Goal: Task Accomplishment & Management: Manage account settings

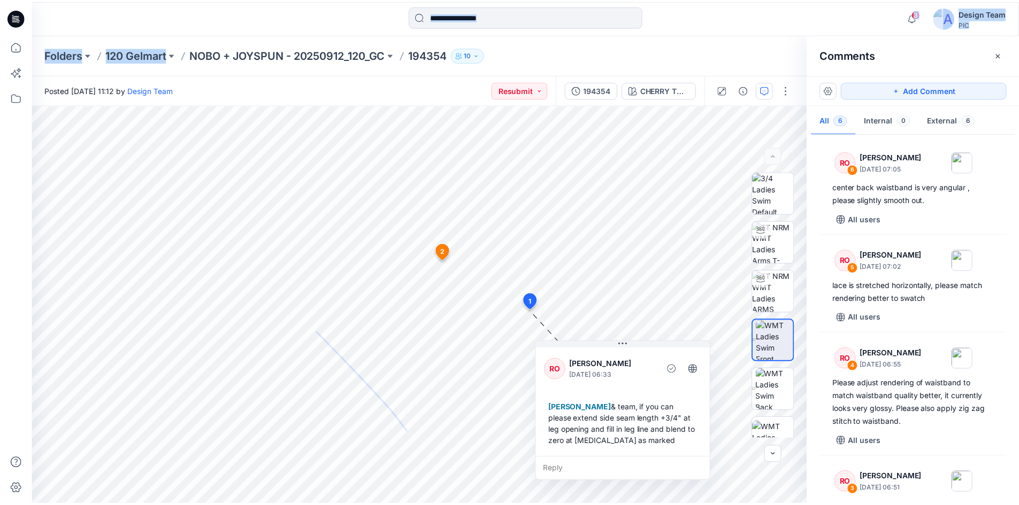
scroll to position [280, 0]
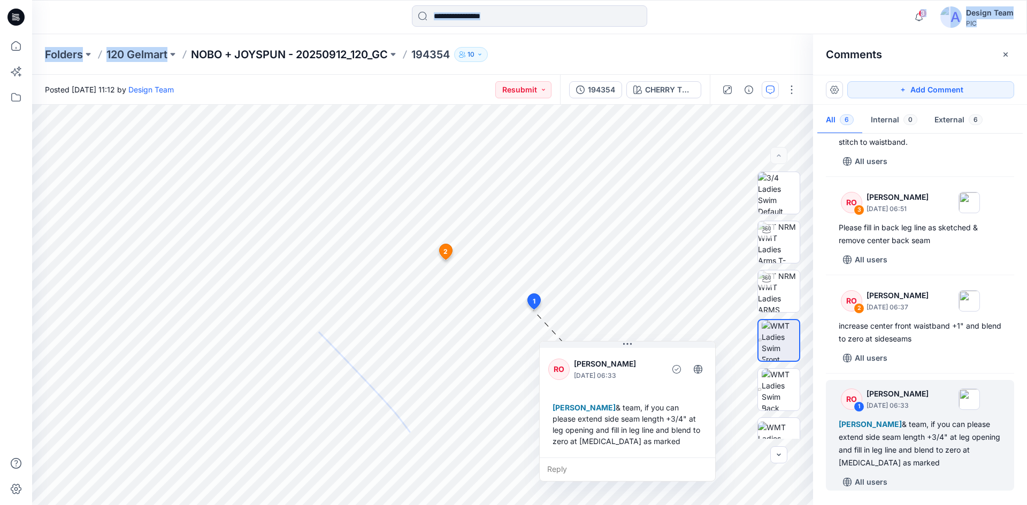
click at [212, 55] on p "NOBO + JOYSPUN - 20250912_120_GC" at bounding box center [289, 54] width 197 height 15
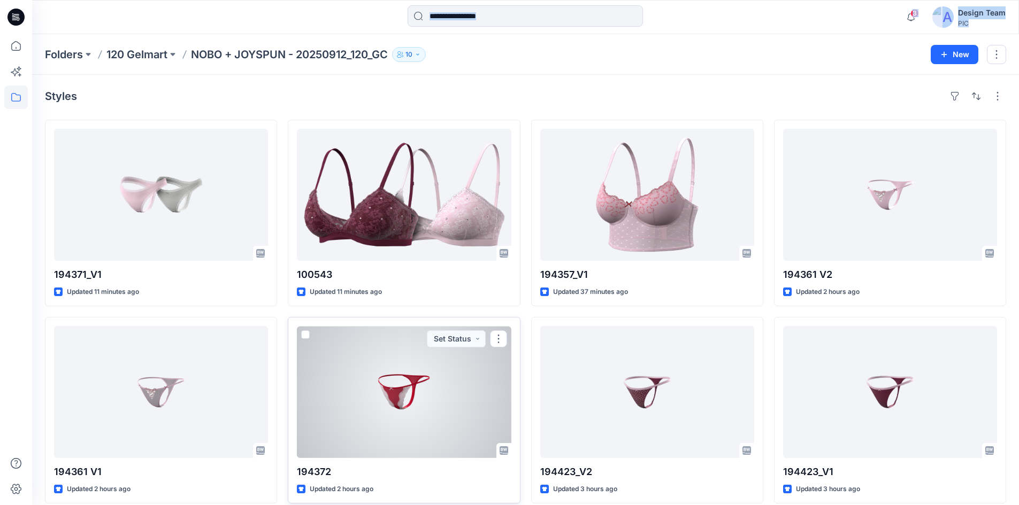
click at [408, 381] on div at bounding box center [404, 392] width 214 height 132
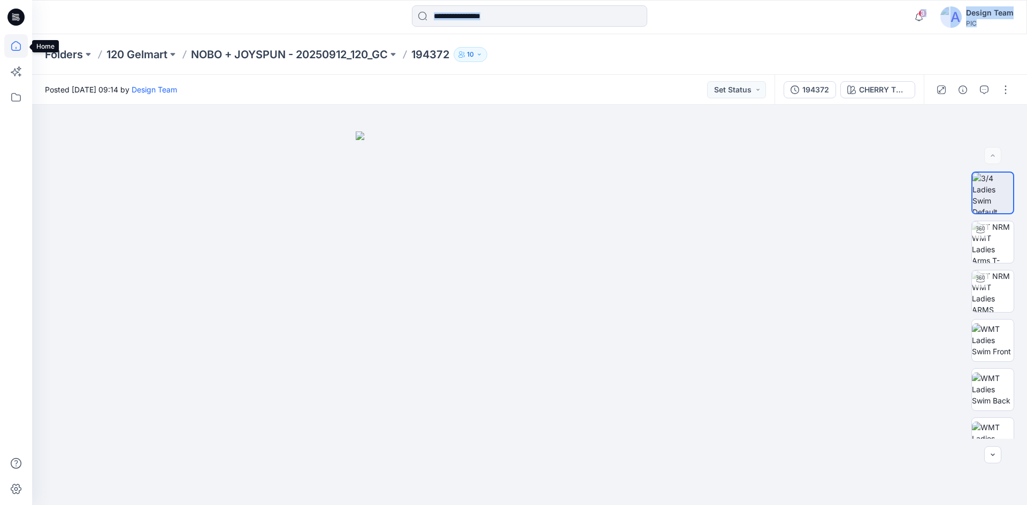
click at [10, 45] on icon at bounding box center [16, 46] width 24 height 24
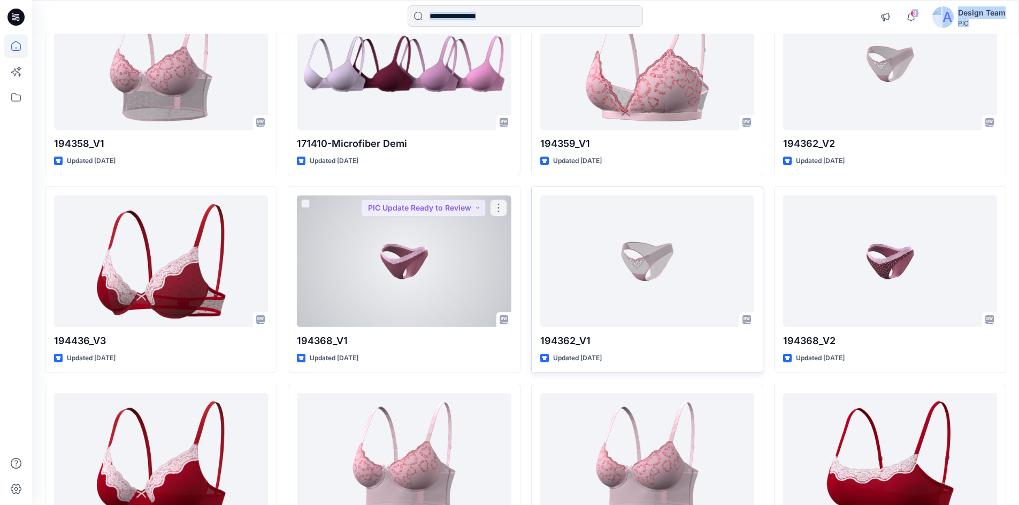
scroll to position [759, 0]
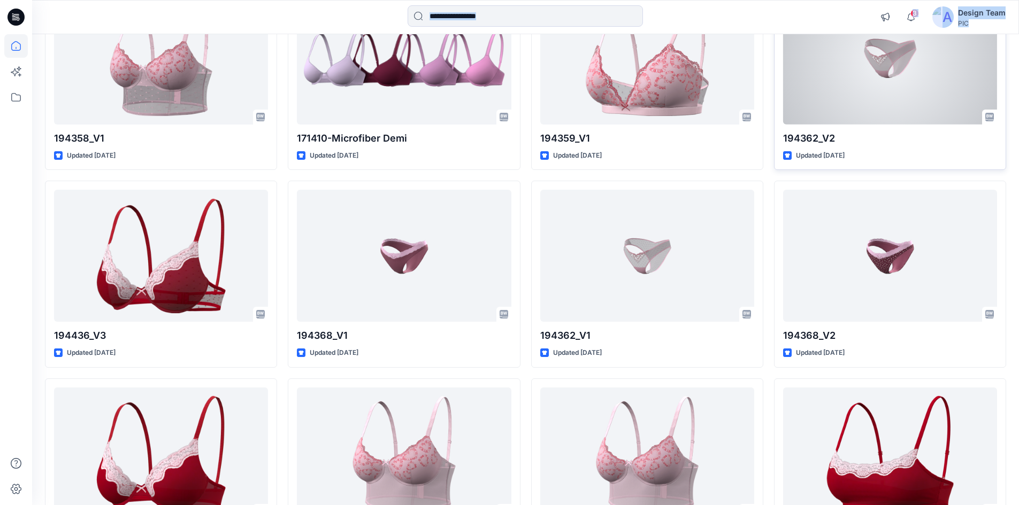
click at [873, 104] on div at bounding box center [890, 59] width 214 height 132
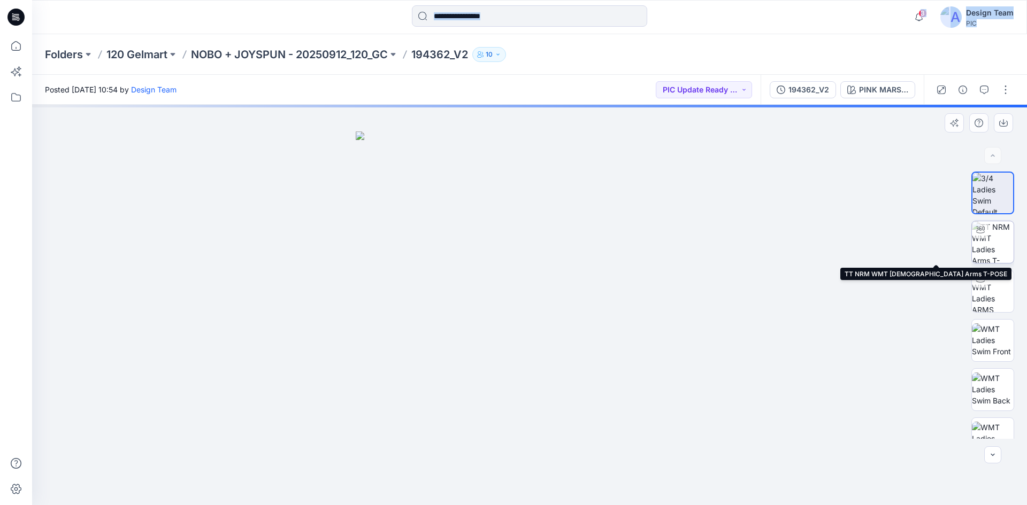
click at [997, 244] on img at bounding box center [993, 242] width 42 height 42
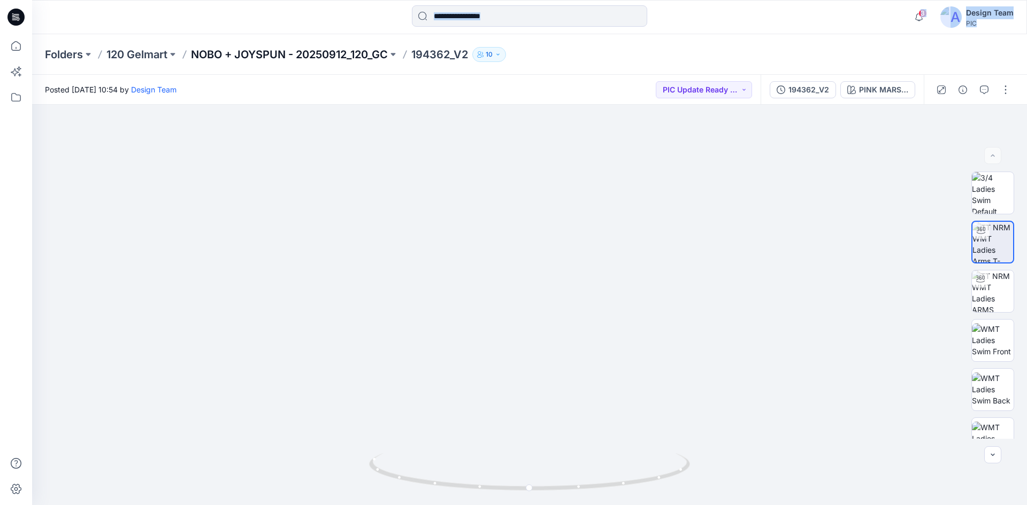
click at [278, 54] on p "NOBO + JOYSPUN - 20250912_120_GC" at bounding box center [289, 54] width 197 height 15
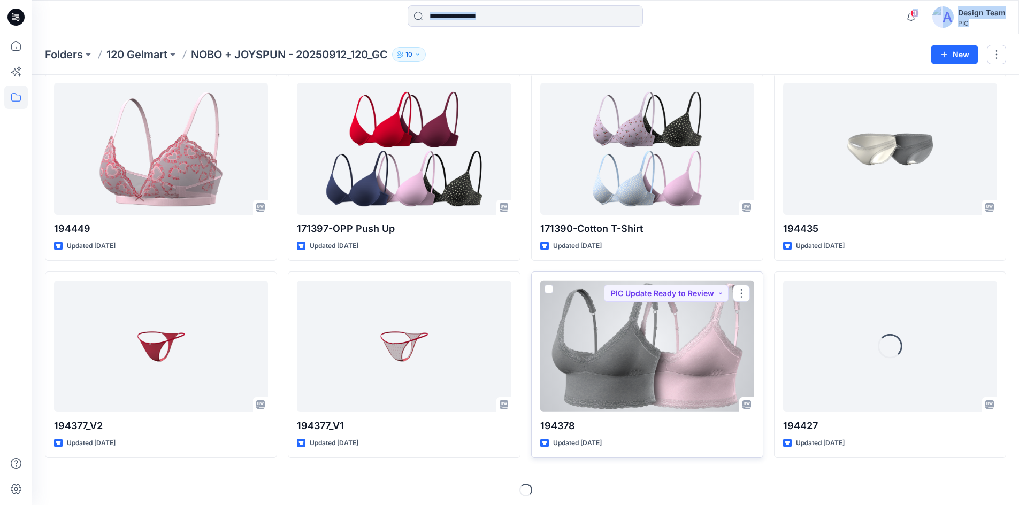
scroll to position [1641, 0]
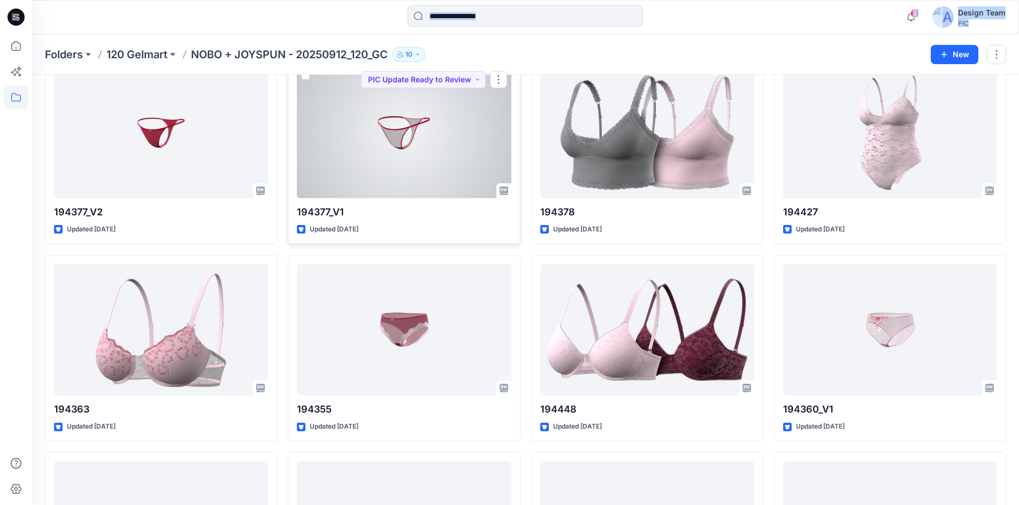
click at [439, 187] on div at bounding box center [404, 133] width 214 height 132
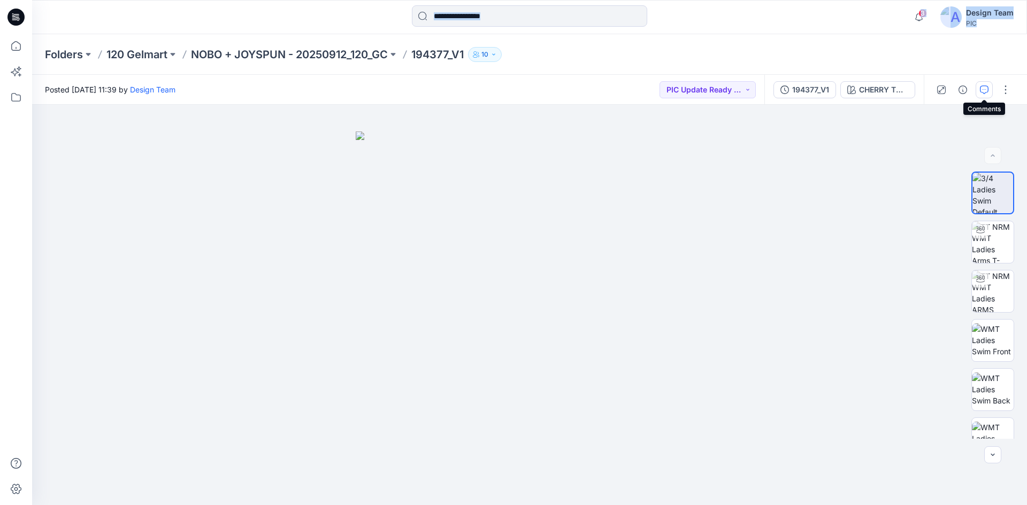
click at [980, 95] on button "button" at bounding box center [983, 89] width 17 height 17
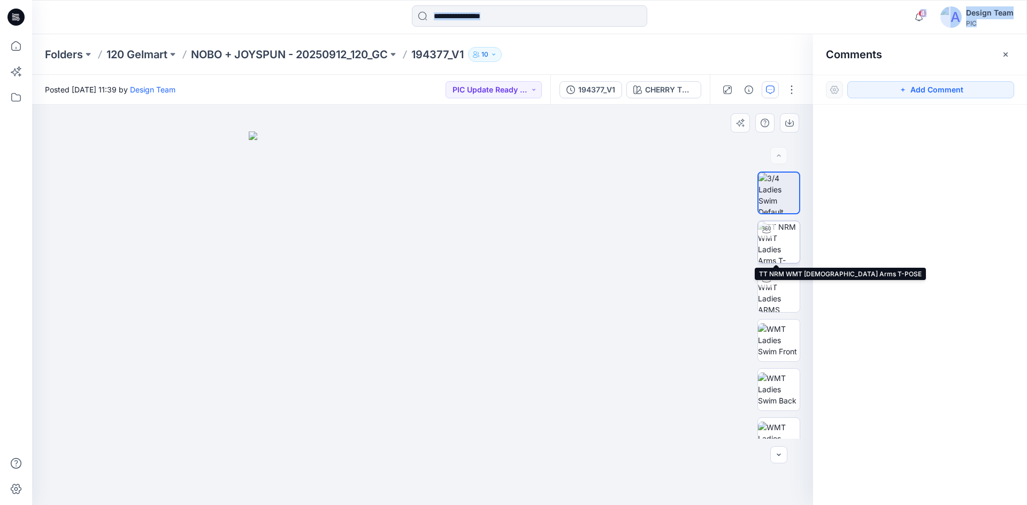
click at [780, 259] on img at bounding box center [779, 242] width 42 height 42
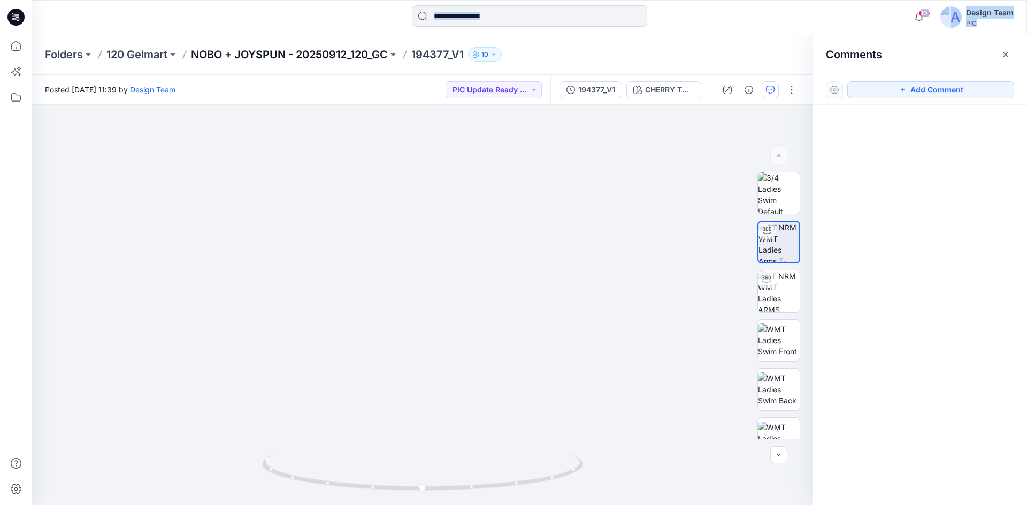
click at [235, 53] on p "NOBO + JOYSPUN - 20250912_120_GC" at bounding box center [289, 54] width 197 height 15
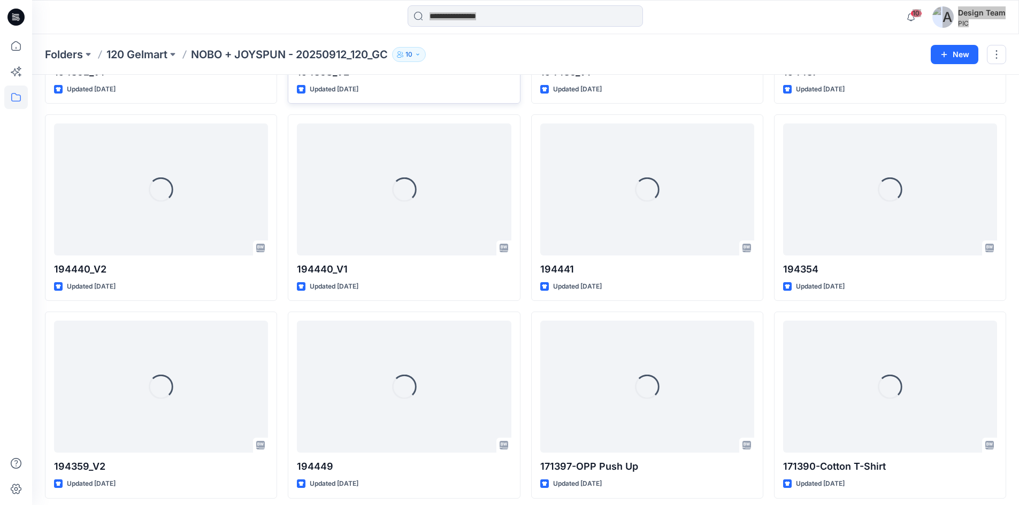
scroll to position [1214, 0]
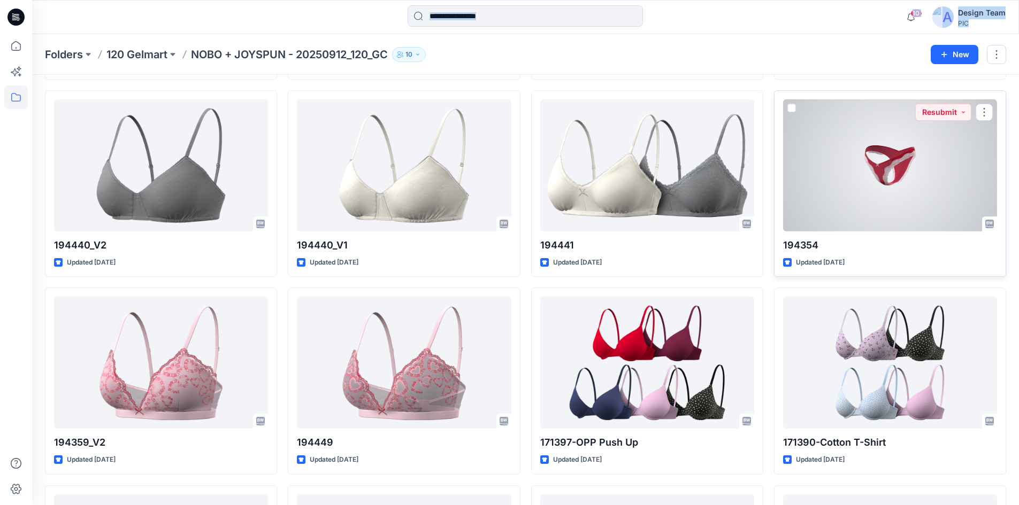
click at [888, 173] on div at bounding box center [890, 165] width 214 height 132
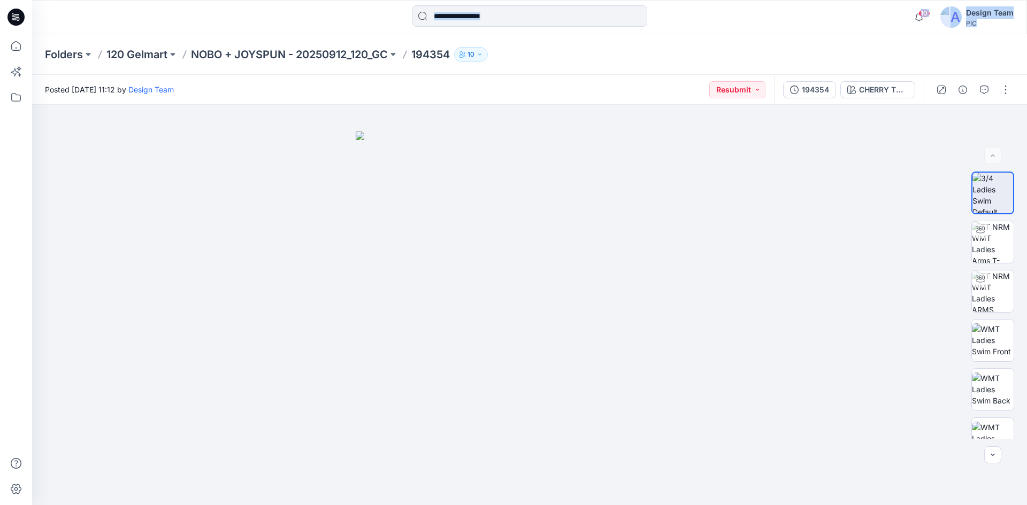
click at [756, 18] on div at bounding box center [529, 17] width 497 height 24
click at [985, 95] on button "button" at bounding box center [983, 89] width 17 height 17
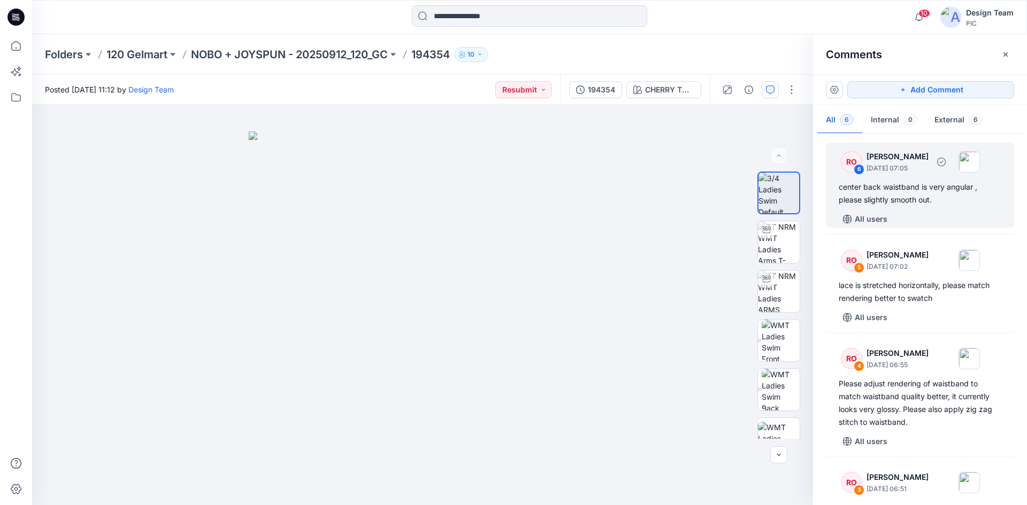
click at [905, 199] on div "center back waistband is very angular , please slightly smooth out." at bounding box center [919, 194] width 163 height 26
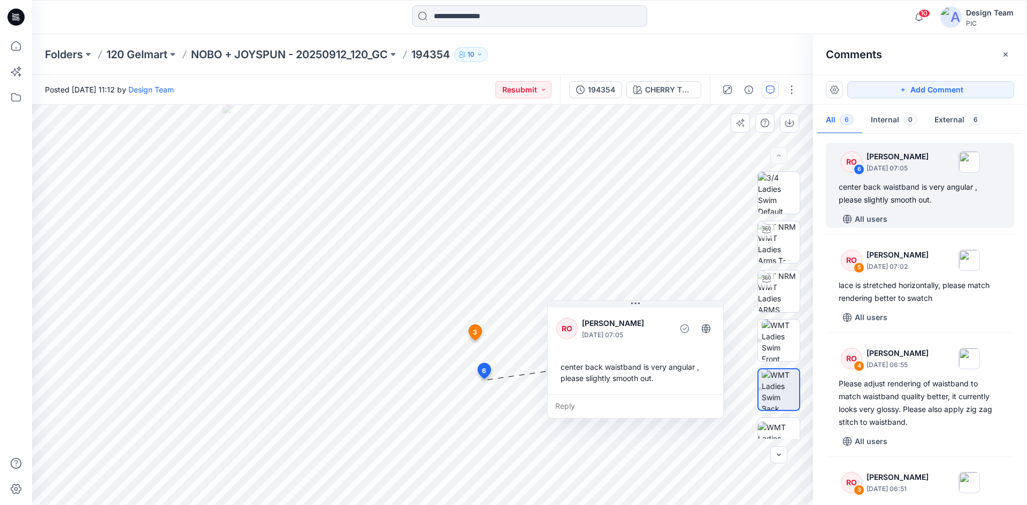
drag, startPoint x: 572, startPoint y: 406, endPoint x: 650, endPoint y: 327, distance: 111.2
click at [650, 327] on p "[PERSON_NAME]" at bounding box center [625, 323] width 87 height 13
click at [225, 47] on p "NOBO + JOYSPUN - 20250912_120_GC" at bounding box center [289, 54] width 197 height 15
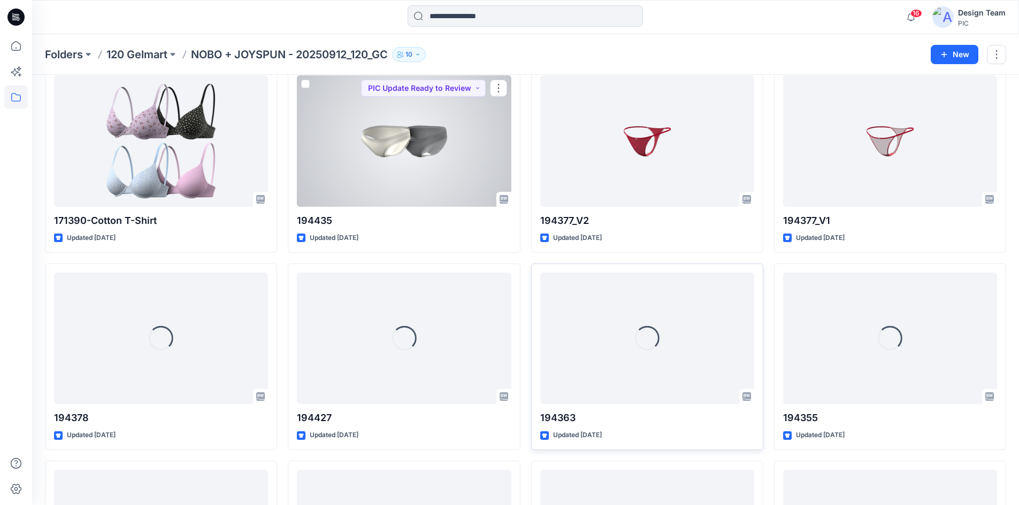
scroll to position [1646, 0]
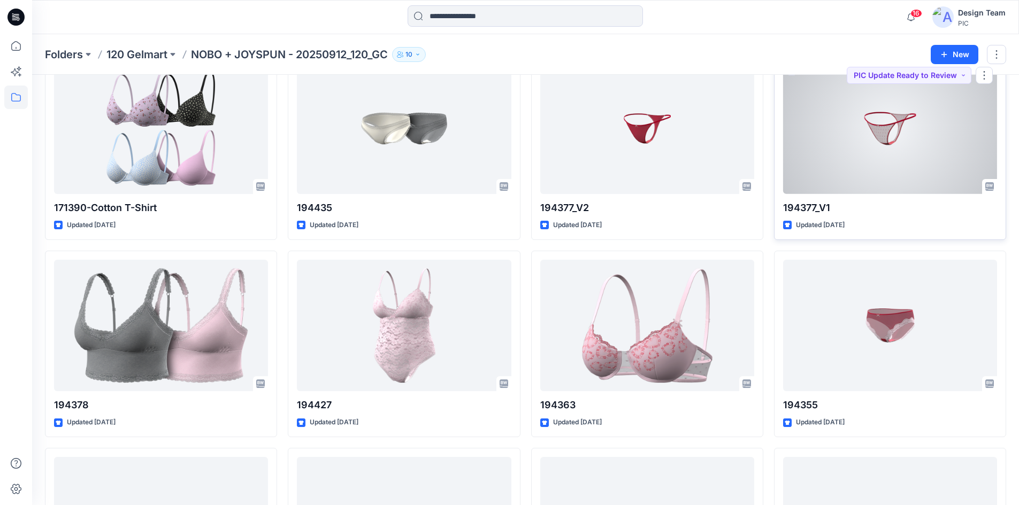
click at [883, 134] on div at bounding box center [890, 129] width 214 height 132
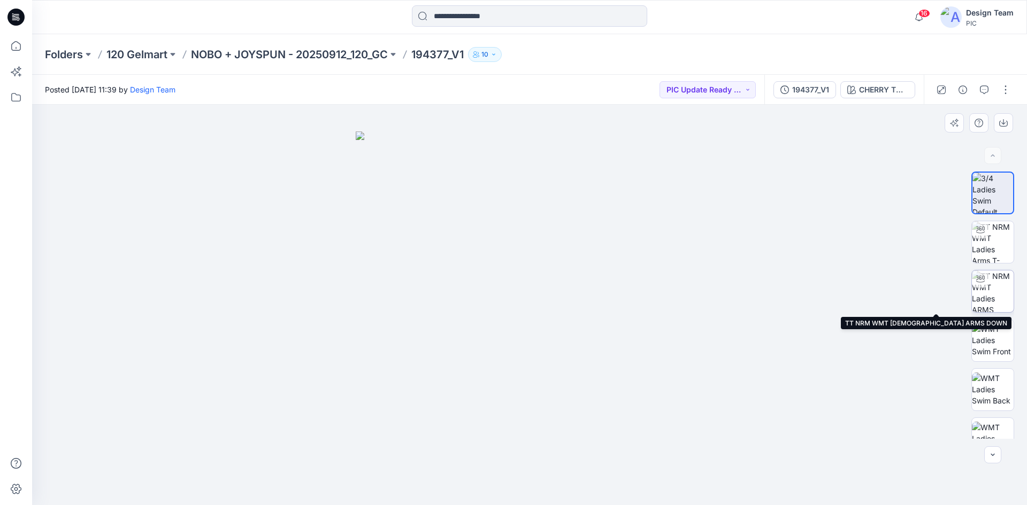
click at [998, 299] on img at bounding box center [993, 292] width 42 height 42
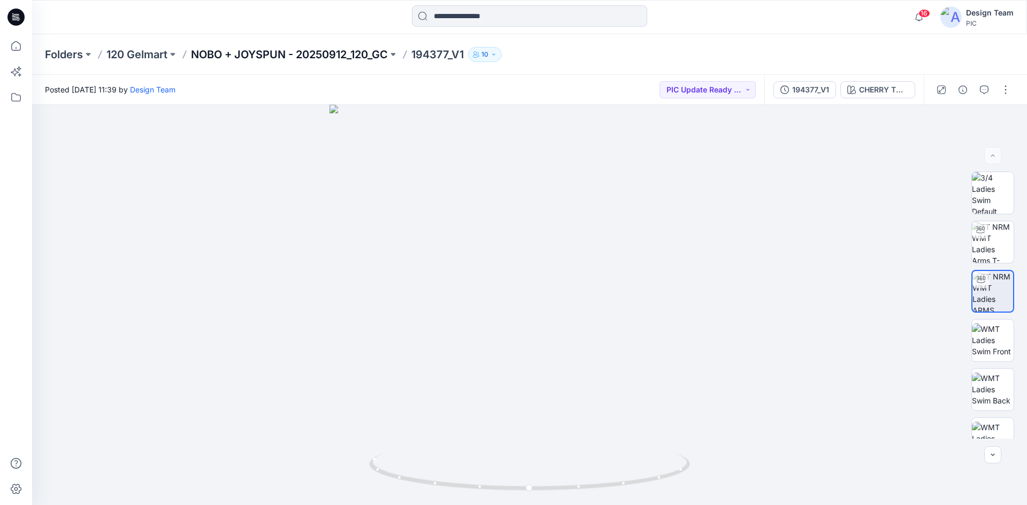
click at [251, 53] on p "NOBO + JOYSPUN - 20250912_120_GC" at bounding box center [289, 54] width 197 height 15
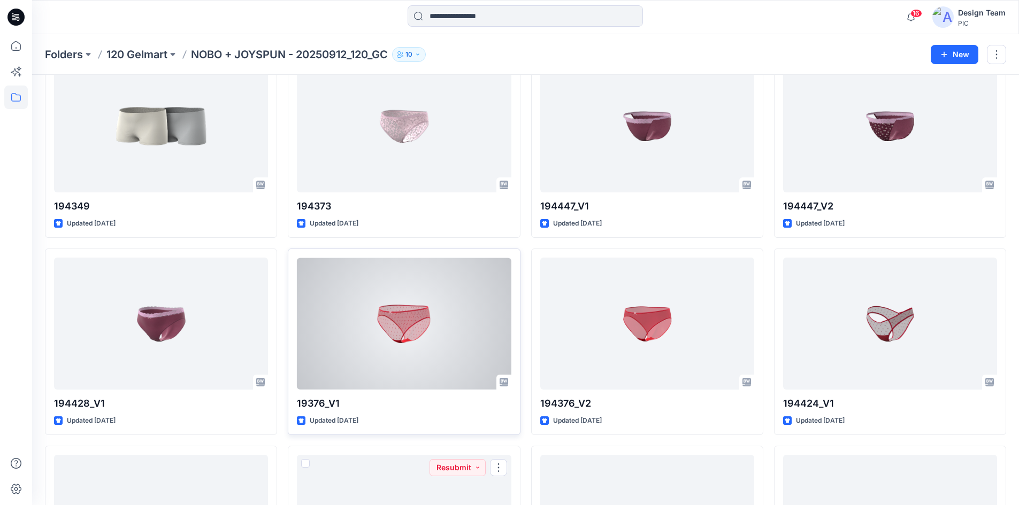
scroll to position [2238, 0]
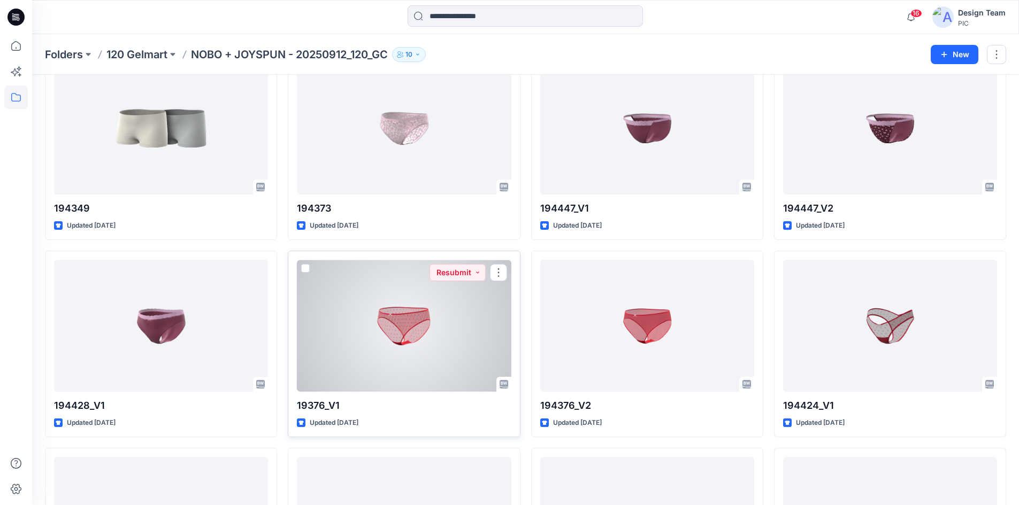
click at [420, 339] on div at bounding box center [404, 326] width 214 height 132
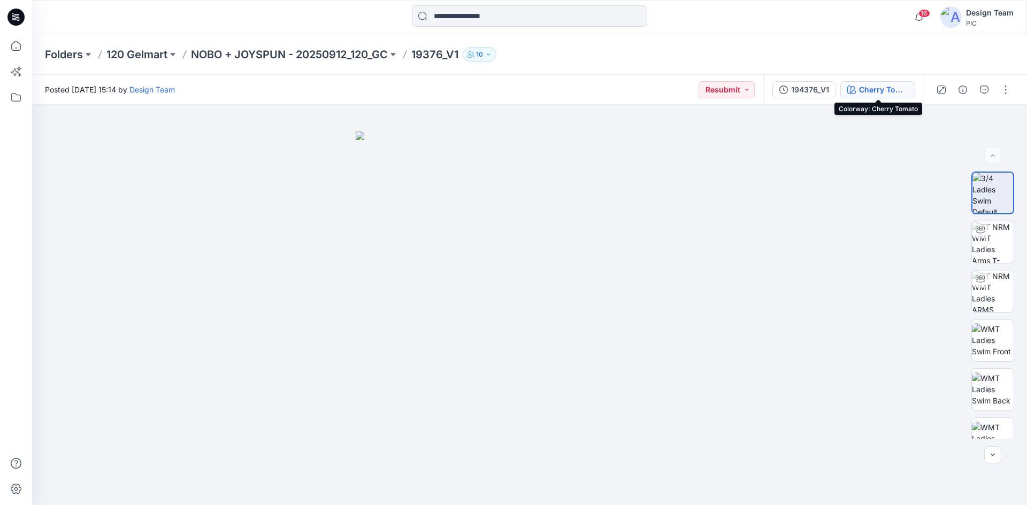
click at [877, 91] on div "Cherry Tomato" at bounding box center [883, 90] width 49 height 12
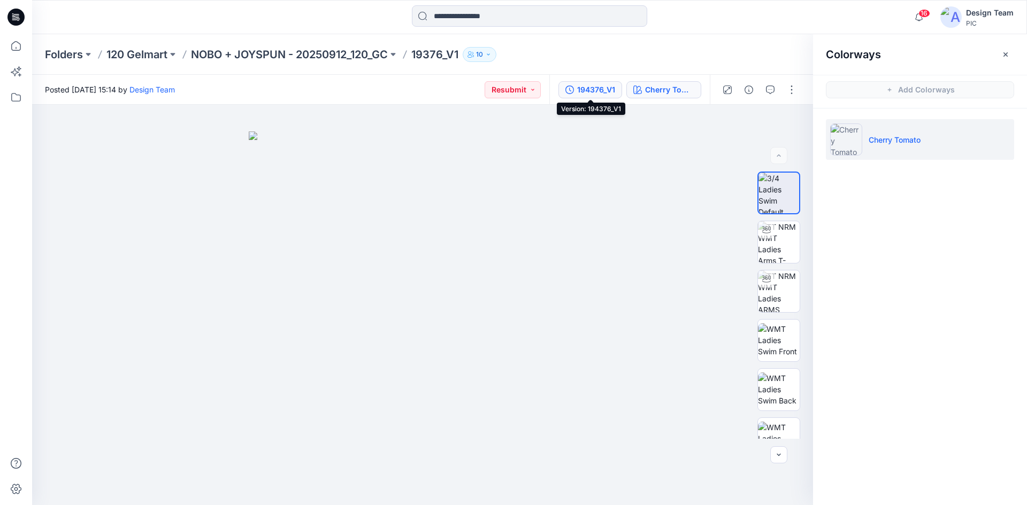
click at [603, 93] on div "194376_V1" at bounding box center [596, 90] width 38 height 12
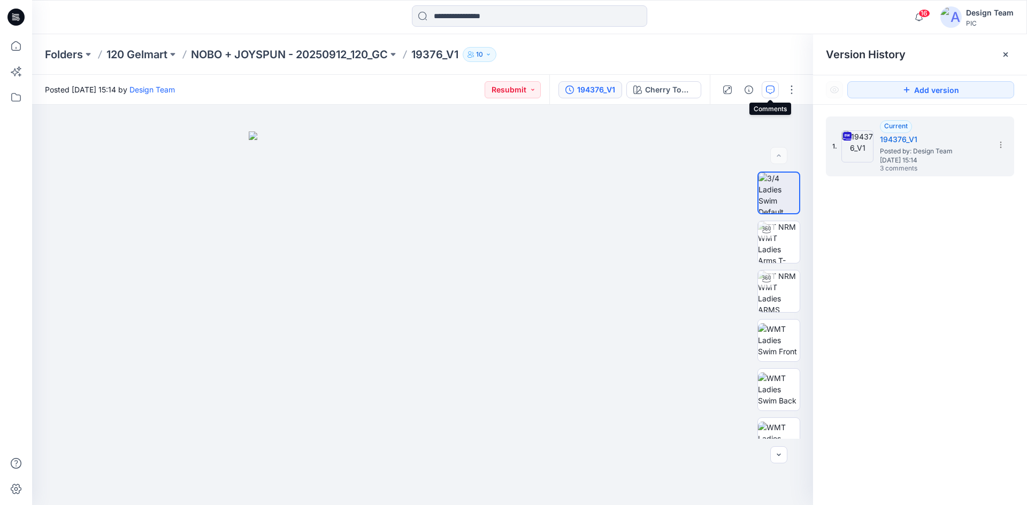
click at [772, 88] on icon "button" at bounding box center [770, 90] width 9 height 9
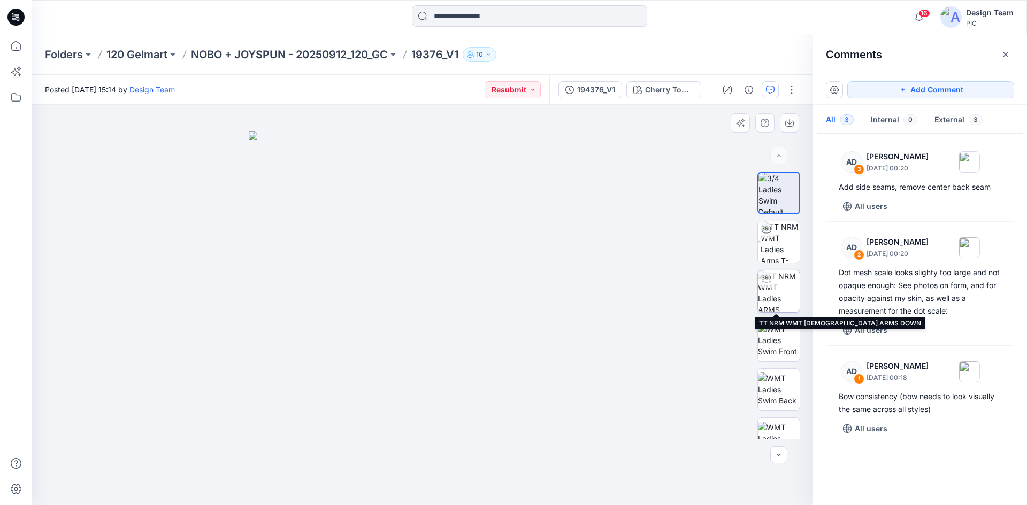
click at [769, 294] on img at bounding box center [779, 292] width 42 height 42
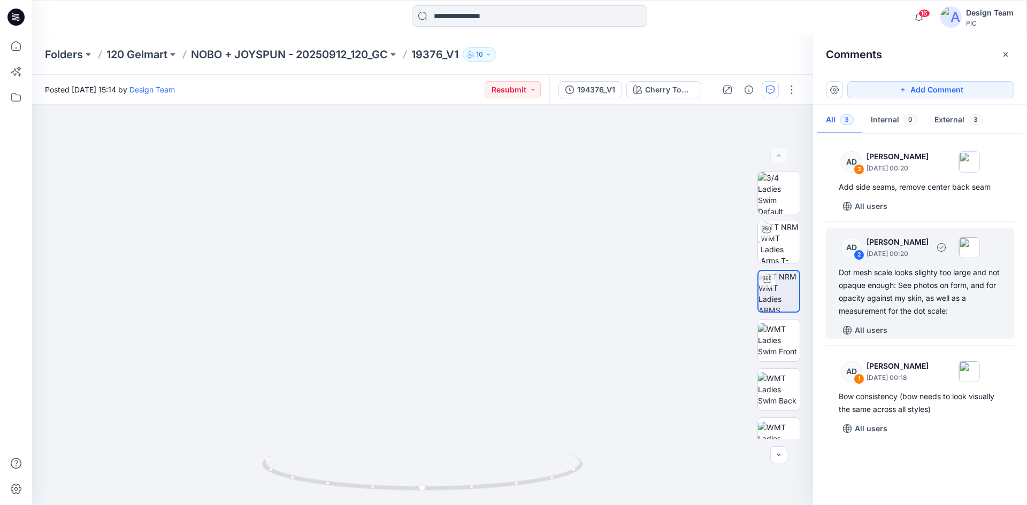
click at [938, 274] on div "Dot mesh scale looks slighty too large and not opaque enough: See photos on for…" at bounding box center [919, 291] width 163 height 51
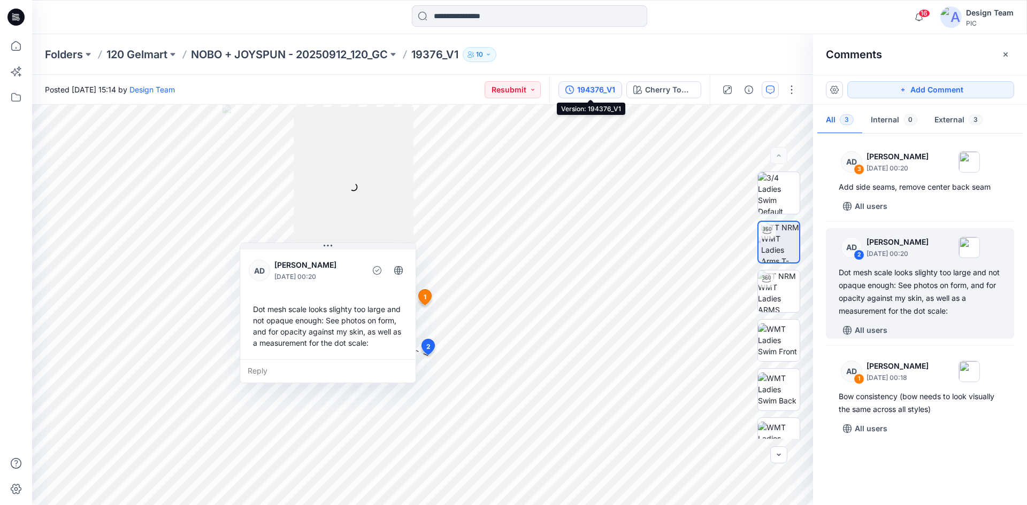
click at [586, 85] on div "194376_V1" at bounding box center [596, 90] width 38 height 12
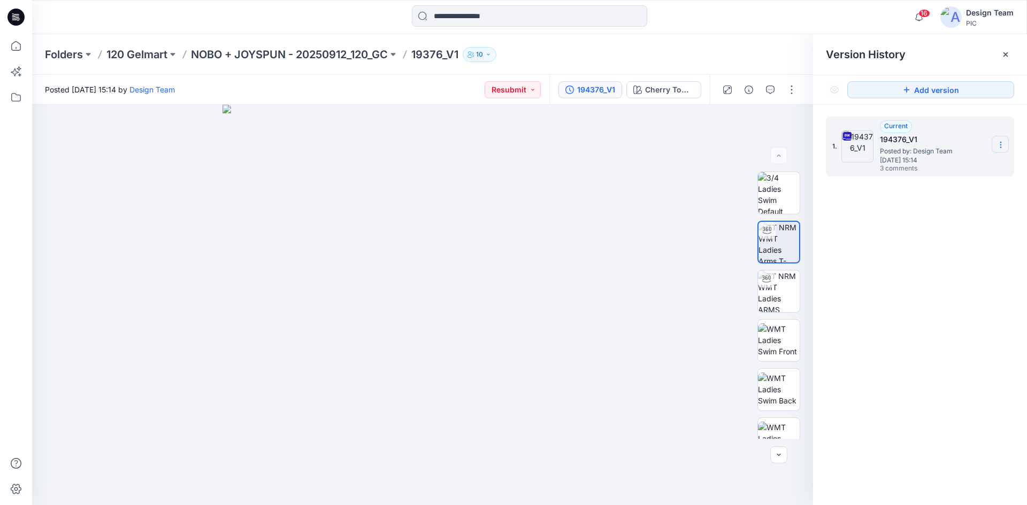
click at [996, 143] on section at bounding box center [999, 144] width 17 height 17
click at [964, 165] on span "Download Source BW File" at bounding box center [946, 165] width 90 height 13
click at [773, 87] on icon "button" at bounding box center [770, 90] width 9 height 9
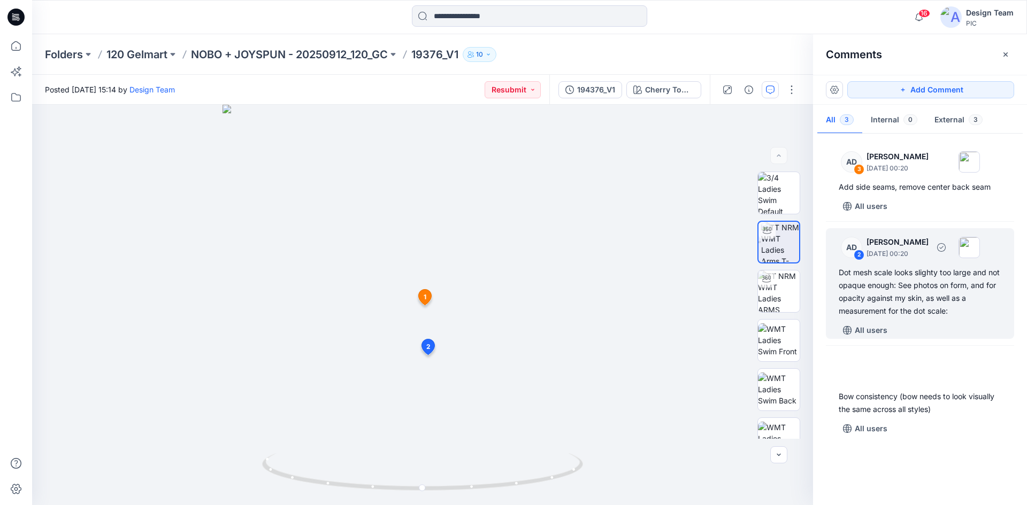
click at [934, 317] on div "Dot mesh scale looks slighty too large and not opaque enough: See photos on for…" at bounding box center [919, 291] width 163 height 51
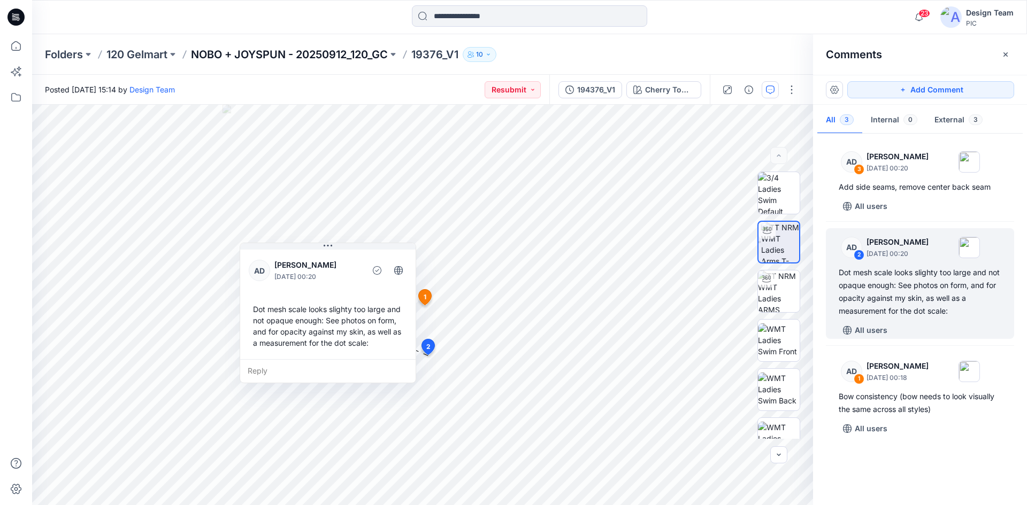
click at [240, 59] on p "NOBO + JOYSPUN - 20250912_120_GC" at bounding box center [289, 54] width 197 height 15
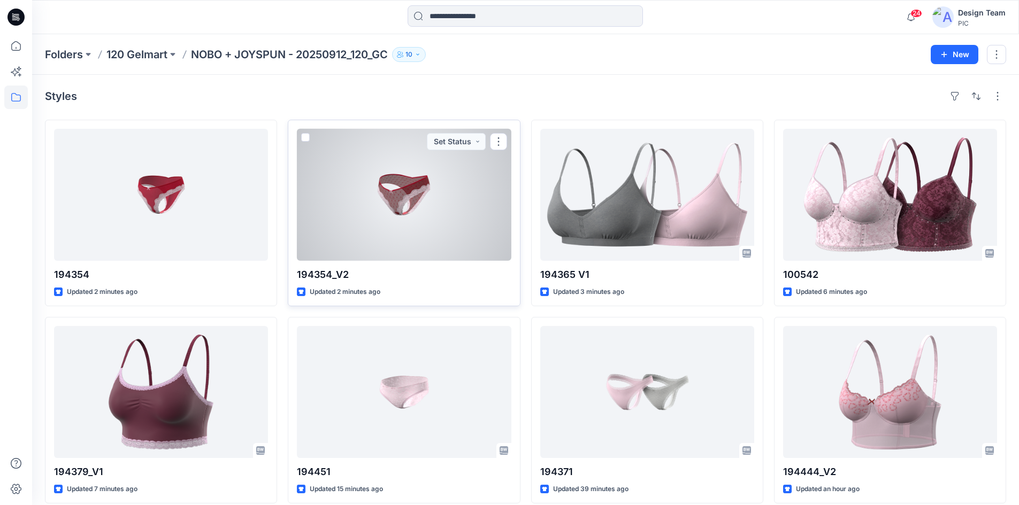
click at [354, 219] on div at bounding box center [404, 195] width 214 height 132
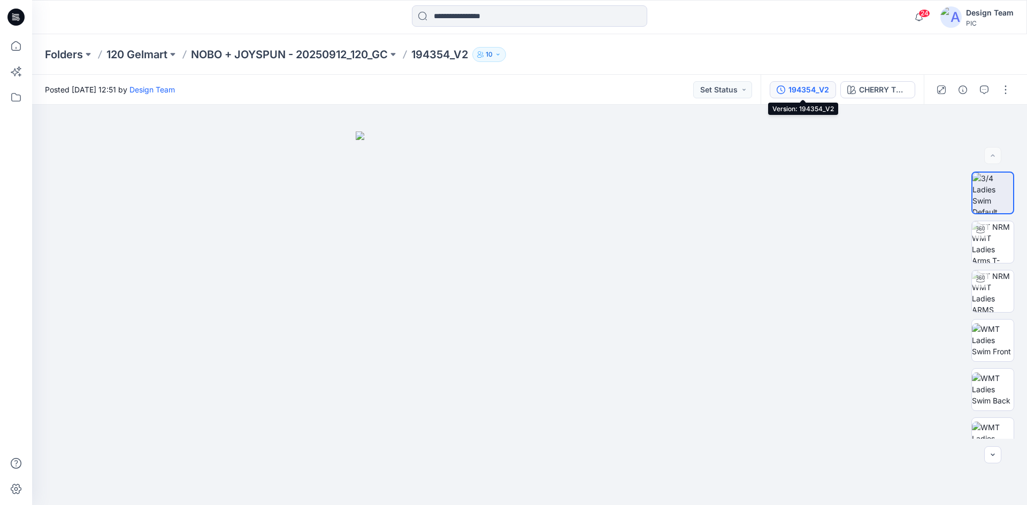
click at [810, 96] on button "194354_V2" at bounding box center [802, 89] width 66 height 17
click at [800, 94] on div "194354_V2" at bounding box center [808, 90] width 41 height 12
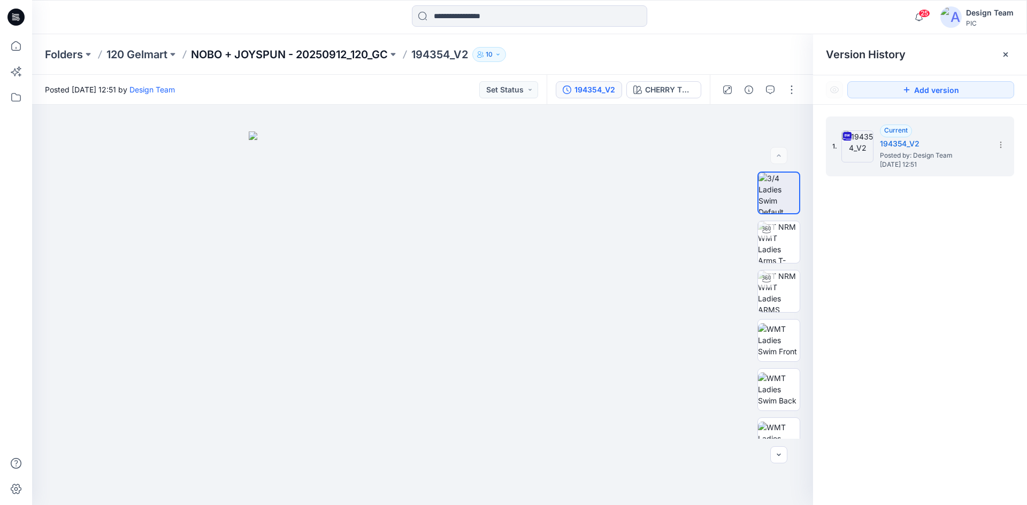
click at [302, 58] on p "NOBO + JOYSPUN - 20250912_120_GC" at bounding box center [289, 54] width 197 height 15
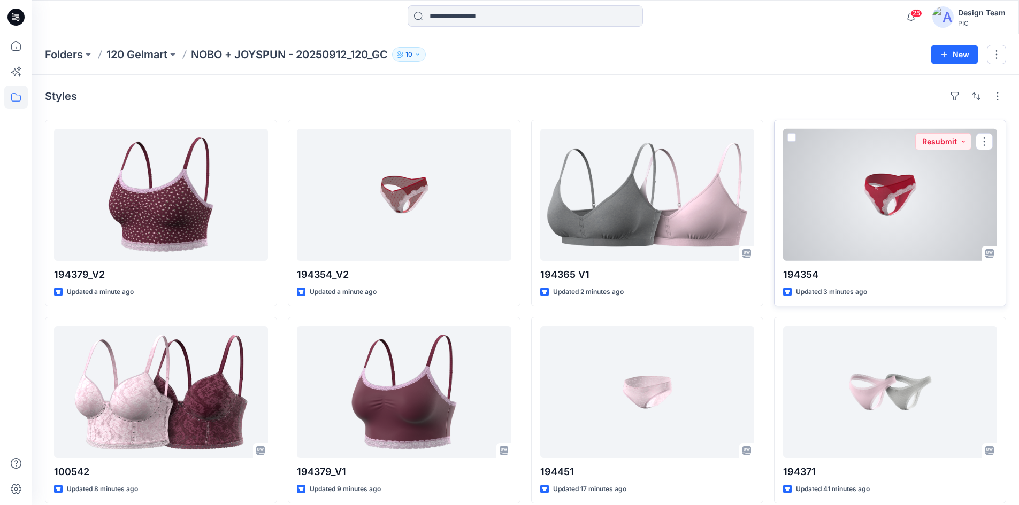
click at [881, 206] on div at bounding box center [890, 195] width 214 height 132
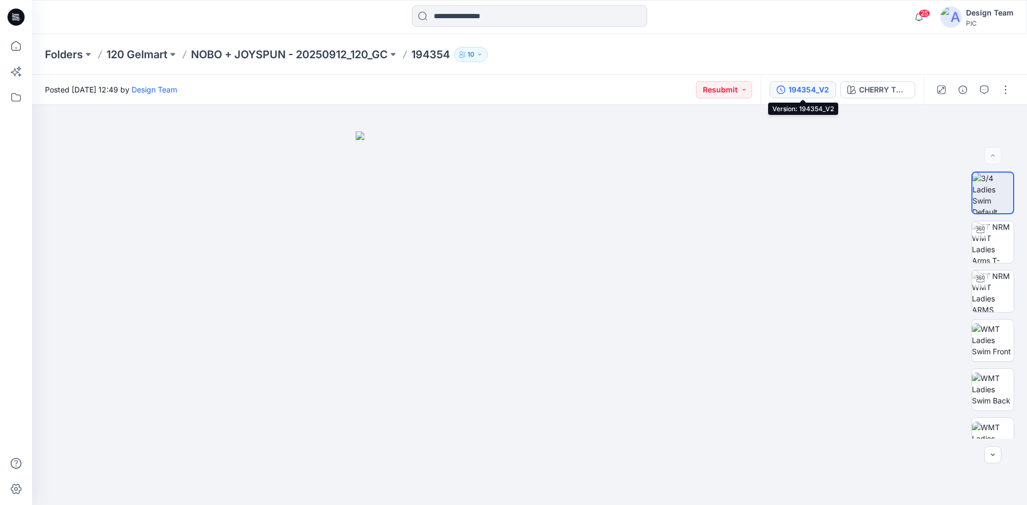
click at [820, 92] on div "194354_V2" at bounding box center [808, 90] width 41 height 12
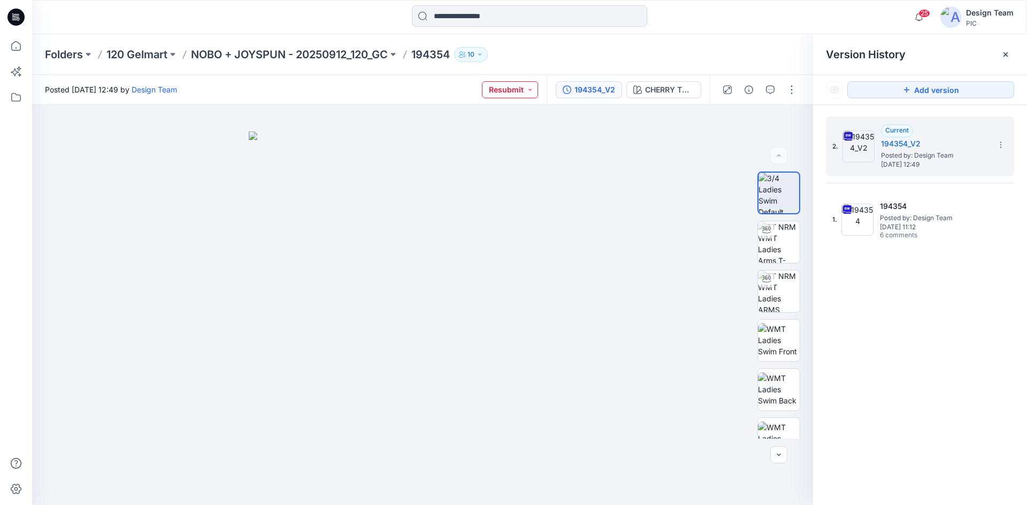
click at [533, 91] on button "Resubmit" at bounding box center [510, 89] width 56 height 17
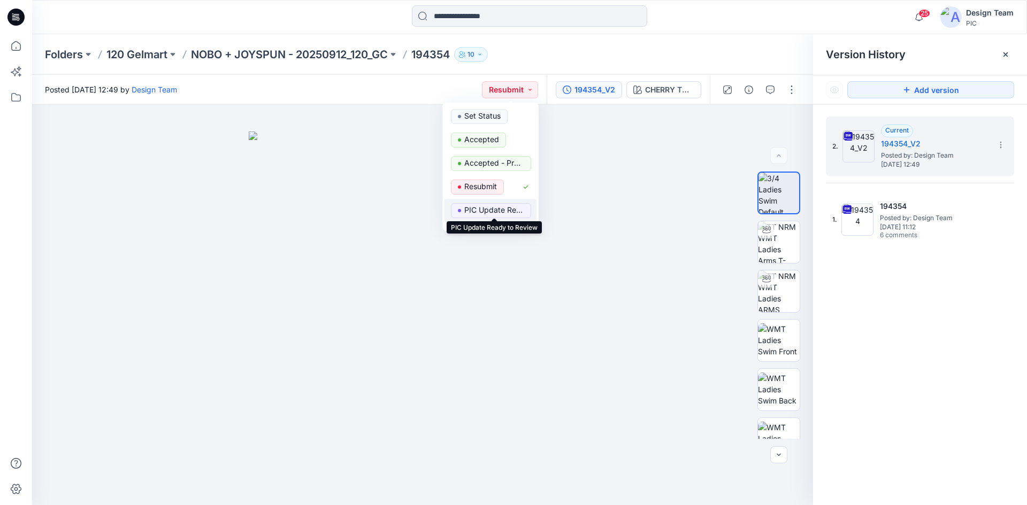
click at [508, 212] on p "PIC Update Ready to Review" at bounding box center [494, 210] width 60 height 14
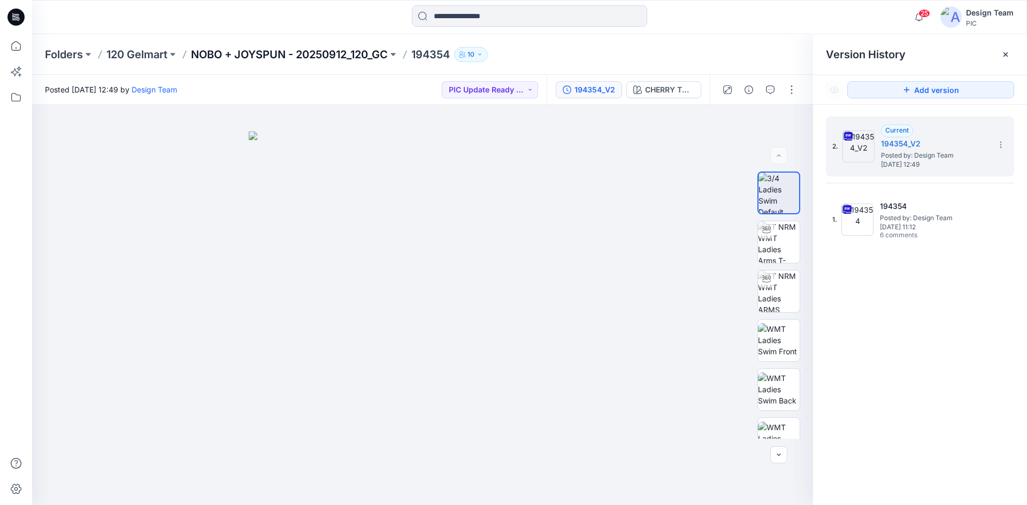
click at [223, 55] on p "NOBO + JOYSPUN - 20250912_120_GC" at bounding box center [289, 54] width 197 height 15
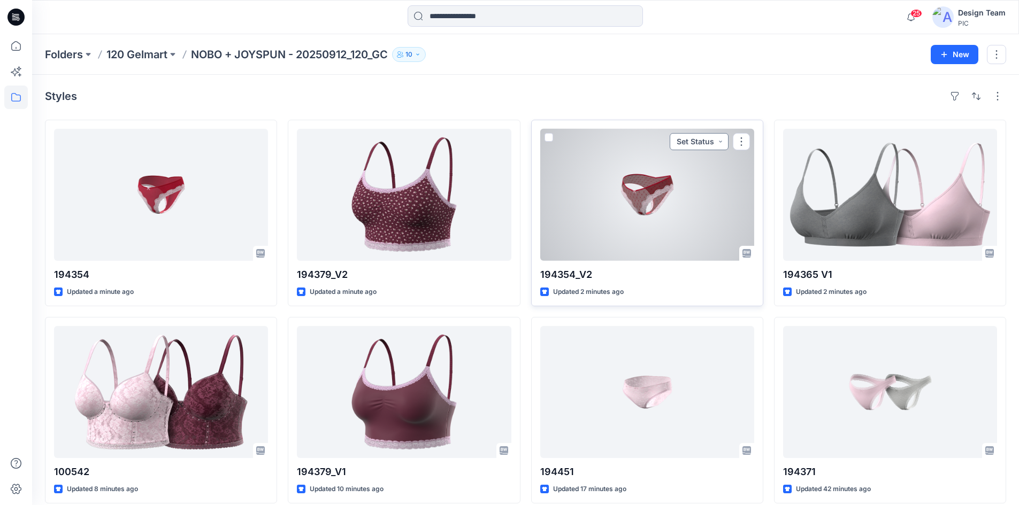
click at [710, 141] on button "Set Status" at bounding box center [698, 141] width 59 height 17
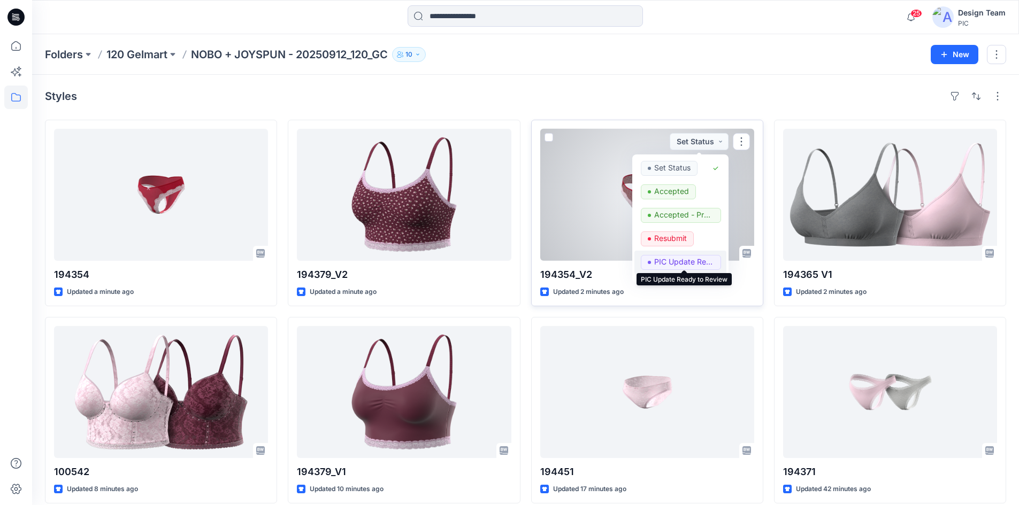
click at [675, 261] on p "PIC Update Ready to Review" at bounding box center [684, 262] width 60 height 14
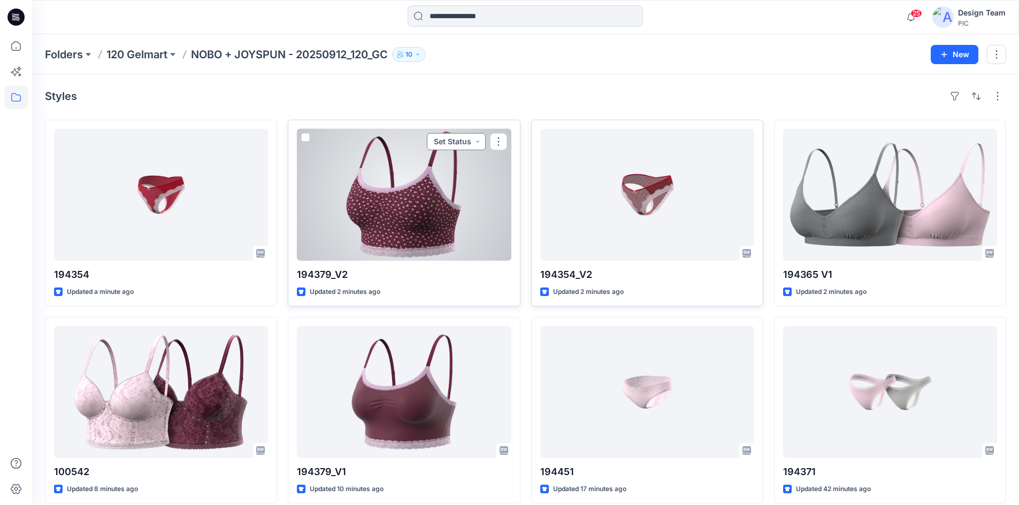
click at [477, 140] on button "Set Status" at bounding box center [456, 141] width 59 height 17
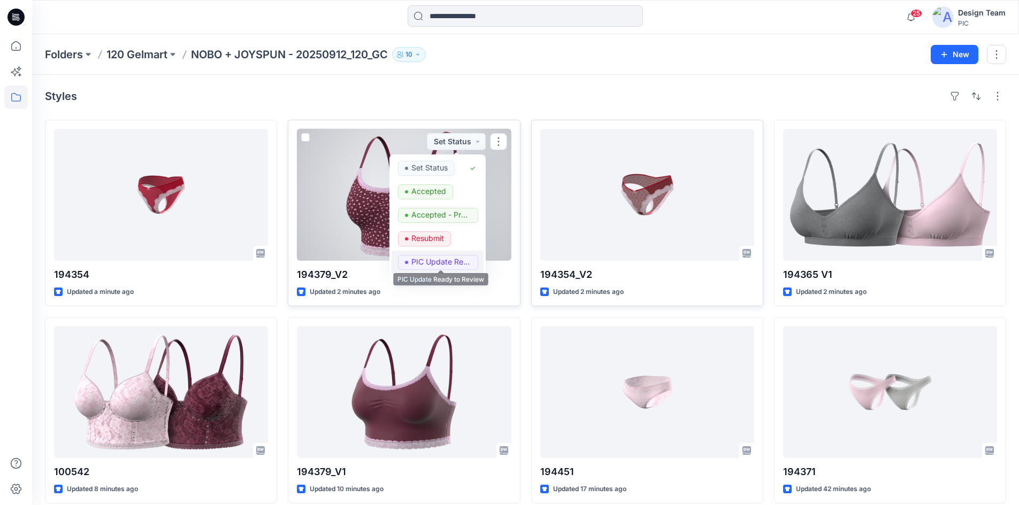
click at [456, 260] on p "PIC Update Ready to Review" at bounding box center [441, 262] width 60 height 14
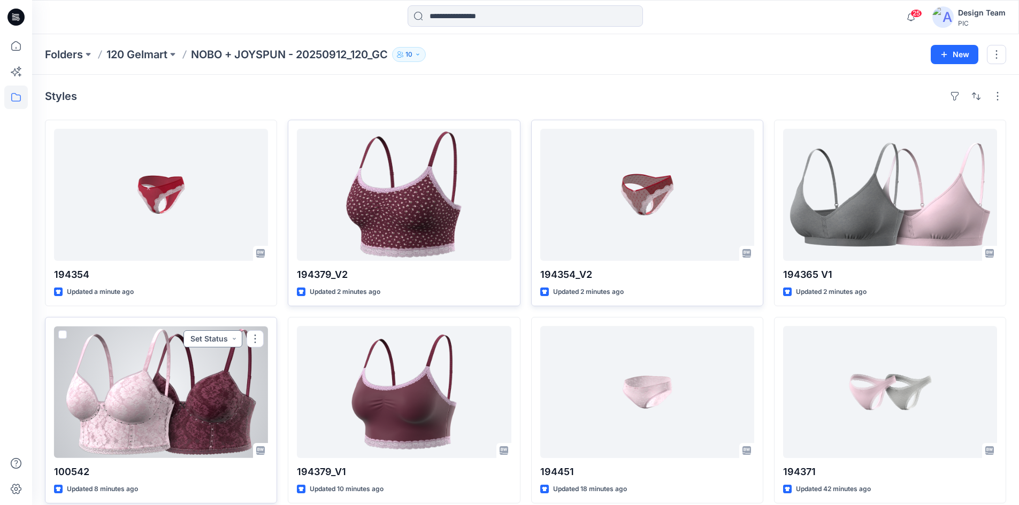
click at [235, 338] on button "Set Status" at bounding box center [212, 338] width 59 height 17
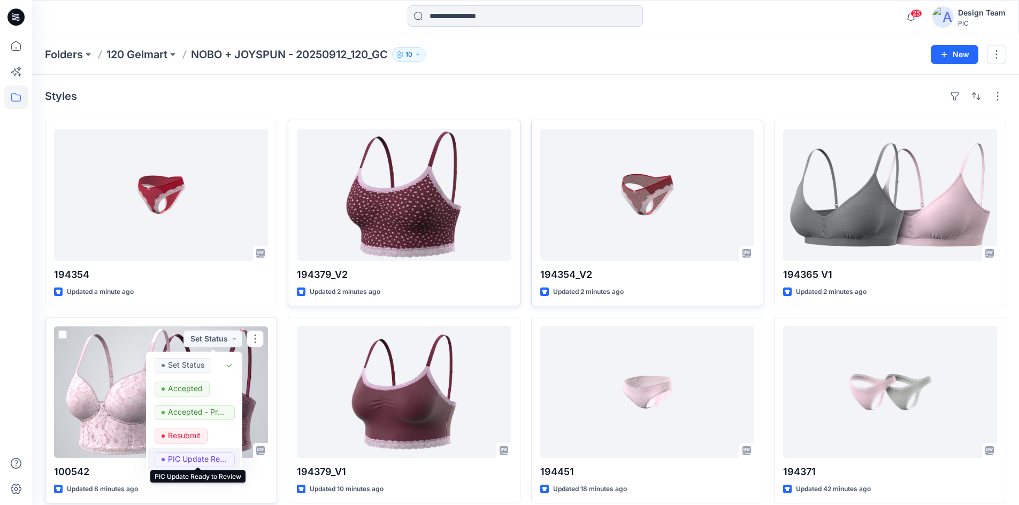
click at [197, 454] on p "PIC Update Ready to Review" at bounding box center [198, 459] width 60 height 14
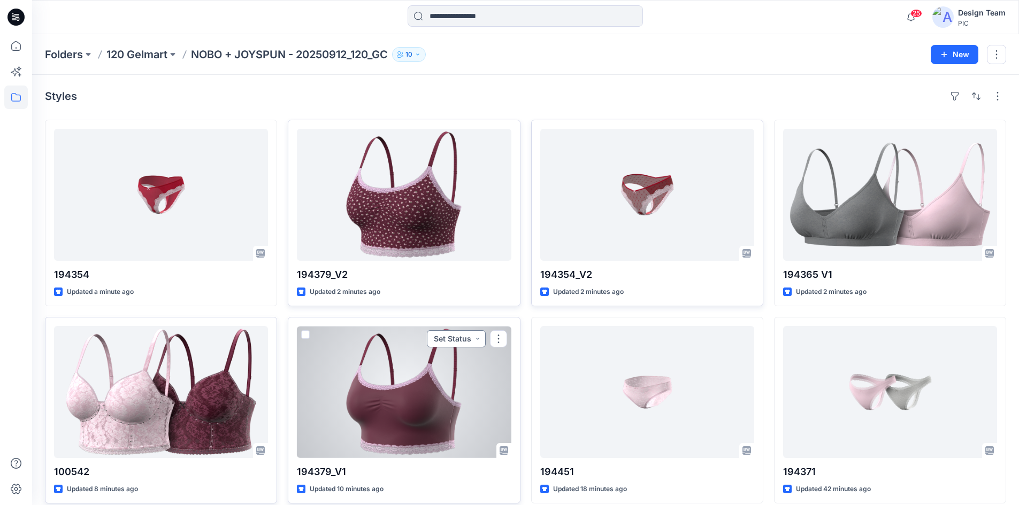
click at [479, 338] on button "Set Status" at bounding box center [456, 338] width 59 height 17
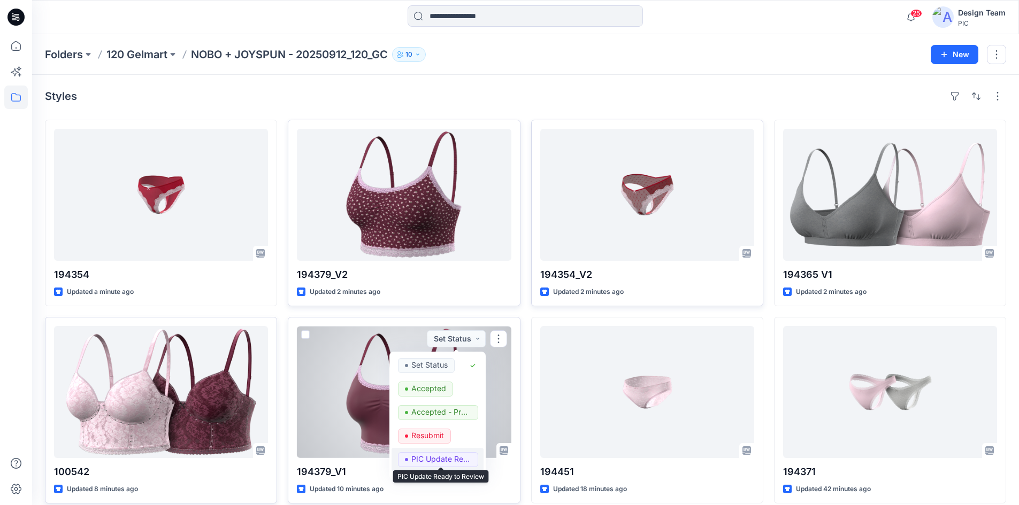
click at [442, 461] on p "PIC Update Ready to Review" at bounding box center [441, 459] width 60 height 14
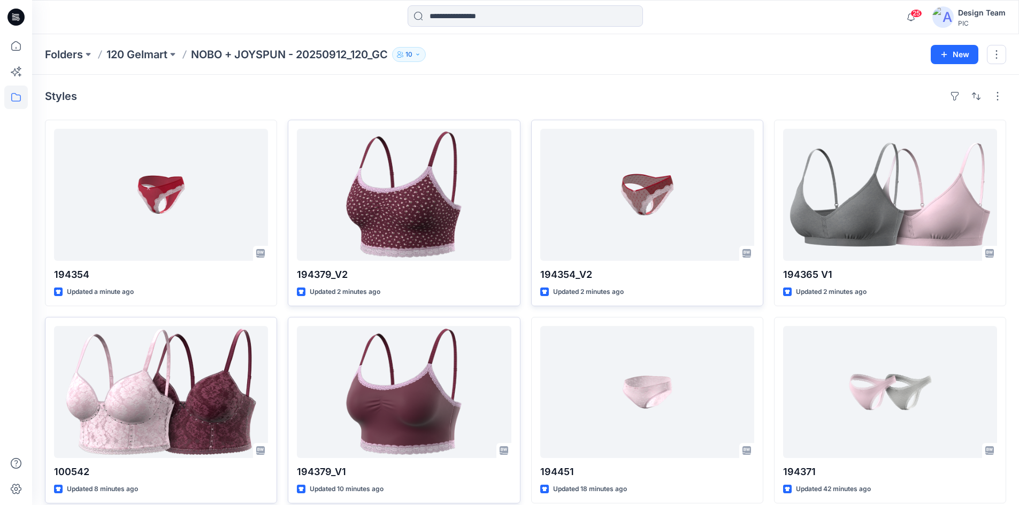
click at [603, 58] on div "Folders 120 Gelmart NOBO + JOYSPUN - 20250912_120_GC 10" at bounding box center [483, 54] width 877 height 15
